Goal: Information Seeking & Learning: Learn about a topic

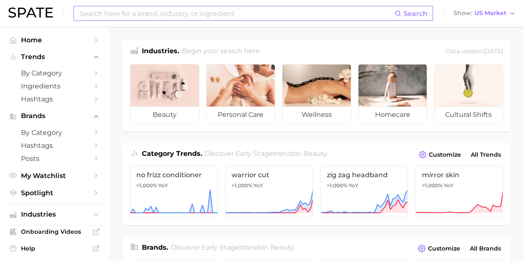
click at [116, 12] on input at bounding box center [236, 13] width 315 height 14
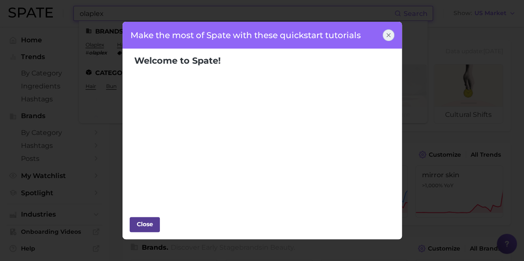
type input "olaplex"
click at [155, 226] on div "Close" at bounding box center [144, 224] width 25 height 13
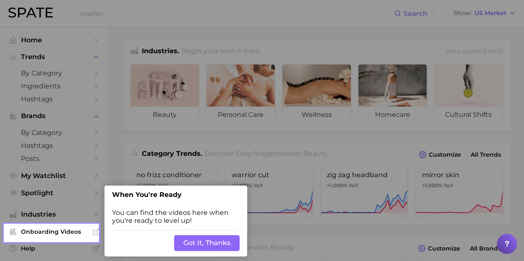
click at [198, 247] on button "Got It, Thanks" at bounding box center [206, 243] width 65 height 16
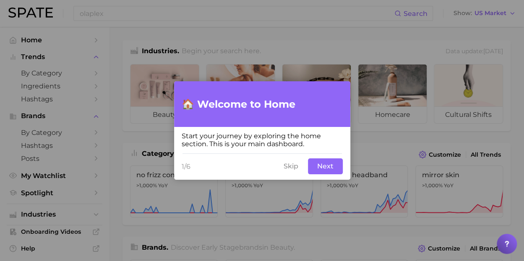
click at [297, 166] on button "Skip" at bounding box center [290, 166] width 25 height 16
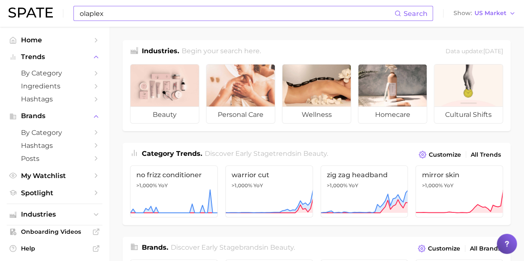
click at [206, 7] on input "olaplex" at bounding box center [236, 13] width 315 height 14
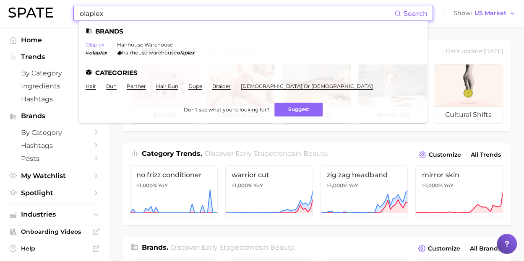
click at [98, 45] on link "olaplex" at bounding box center [95, 45] width 18 height 6
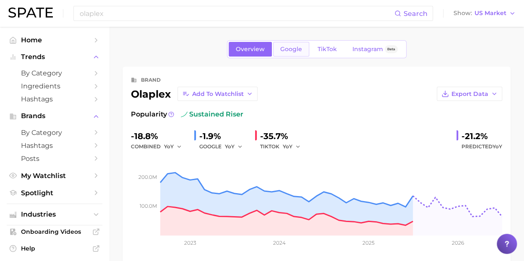
click at [295, 47] on span "Google" at bounding box center [291, 49] width 22 height 7
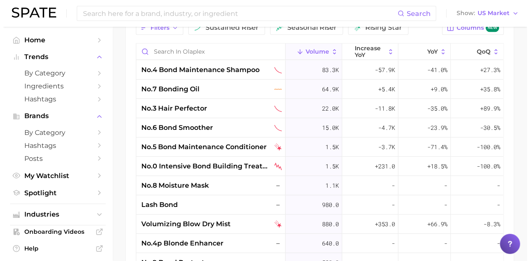
scroll to position [495, 0]
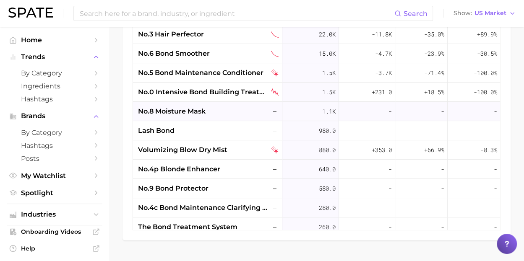
click at [172, 112] on span "no.8 moisture mask" at bounding box center [172, 111] width 68 height 10
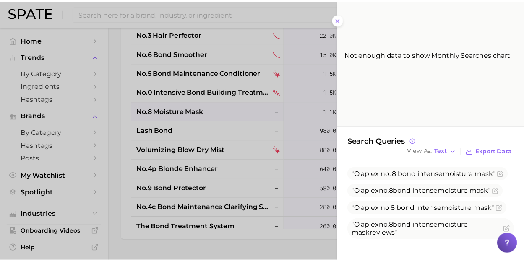
scroll to position [85, 0]
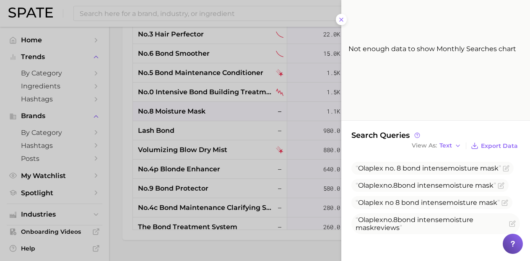
click at [233, 246] on div at bounding box center [265, 130] width 530 height 261
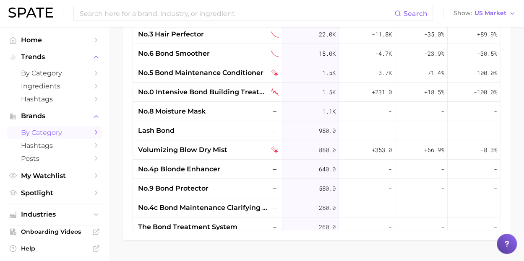
click at [45, 134] on span "by Category" at bounding box center [54, 133] width 67 height 8
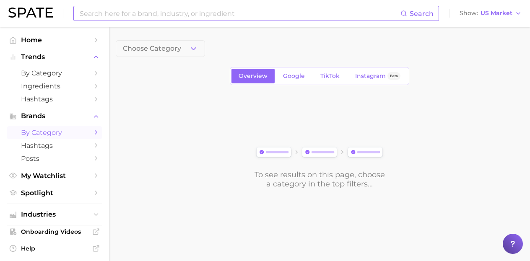
click at [221, 13] on input at bounding box center [240, 13] width 322 height 14
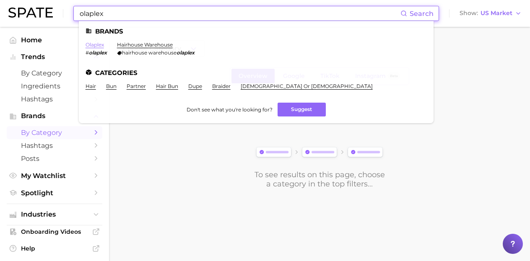
type input "olaplex"
click at [92, 44] on link "olaplex" at bounding box center [95, 45] width 18 height 6
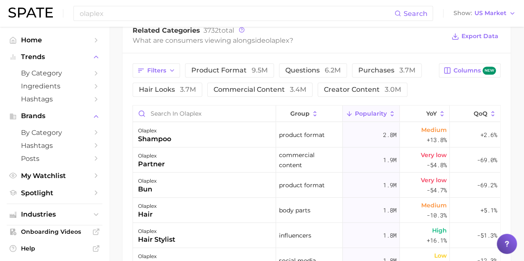
scroll to position [327, 0]
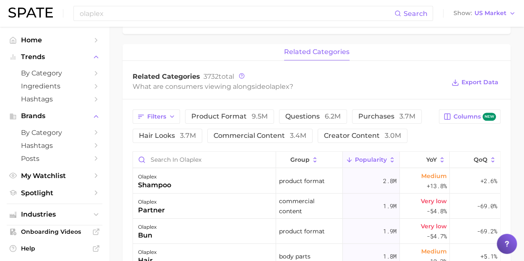
click at [114, 103] on main "Overview Google TikTok Instagram Beta brand olaplex Add to Watchlist Export Dat…" at bounding box center [316, 82] width 415 height 765
